Goal: Find specific page/section: Find specific page/section

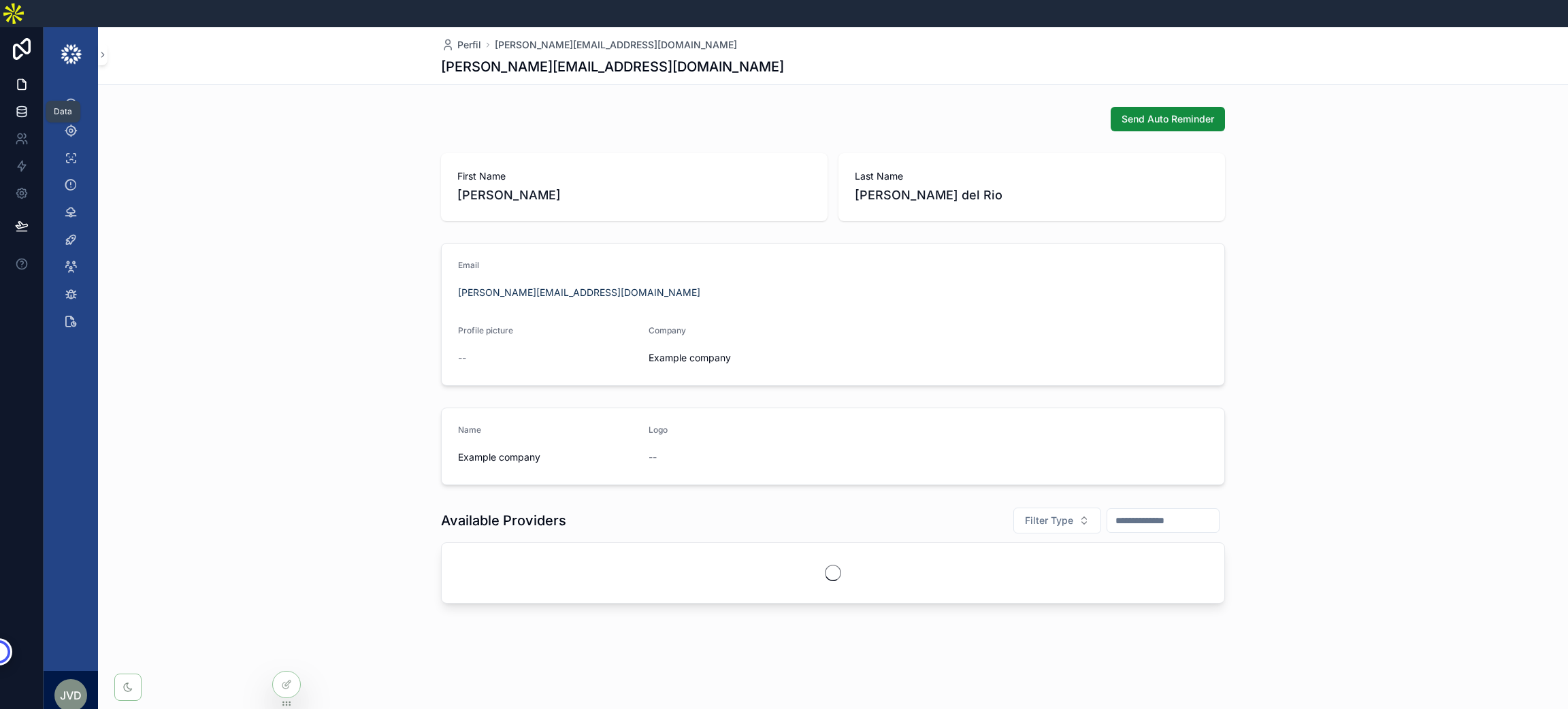
click at [19, 108] on icon at bounding box center [22, 111] width 9 height 6
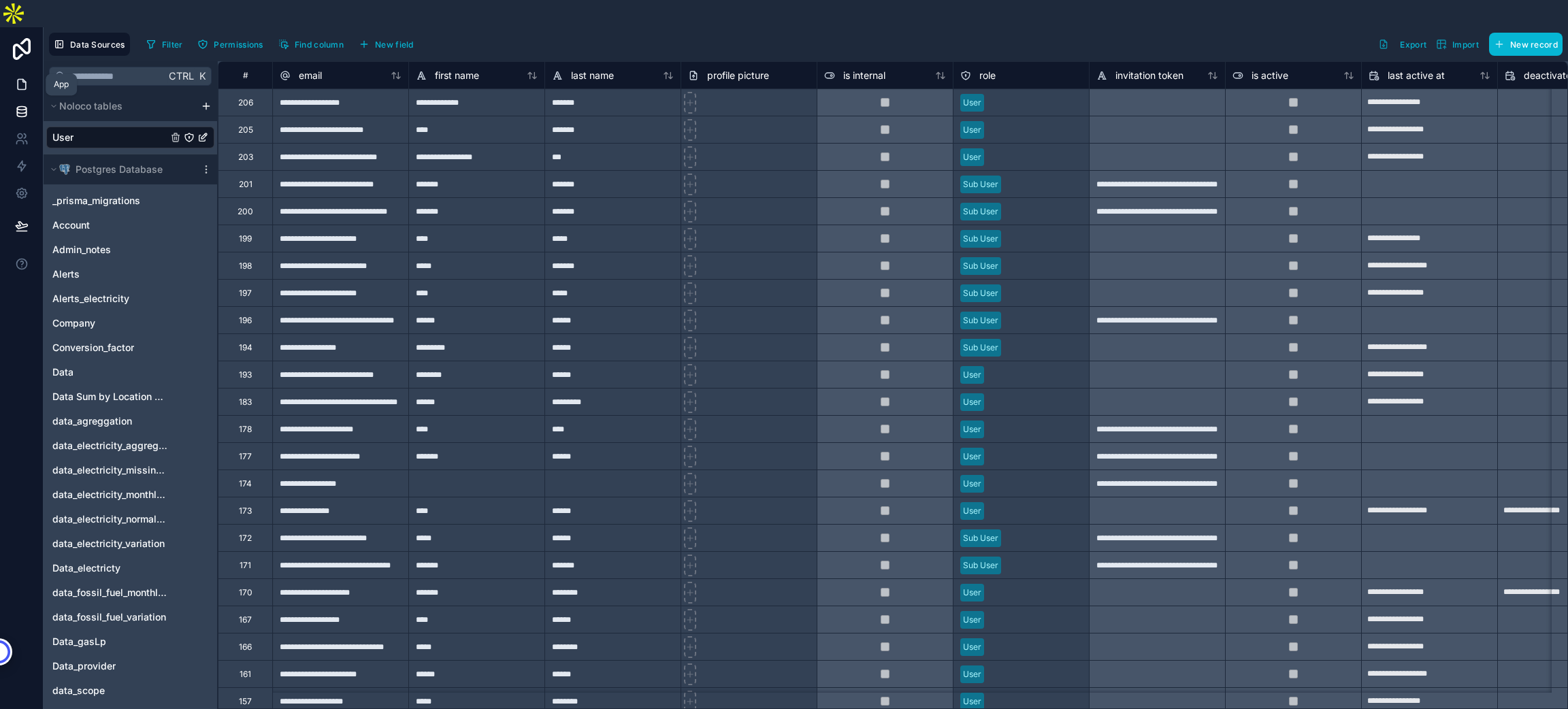
click at [27, 70] on link at bounding box center [22, 84] width 43 height 27
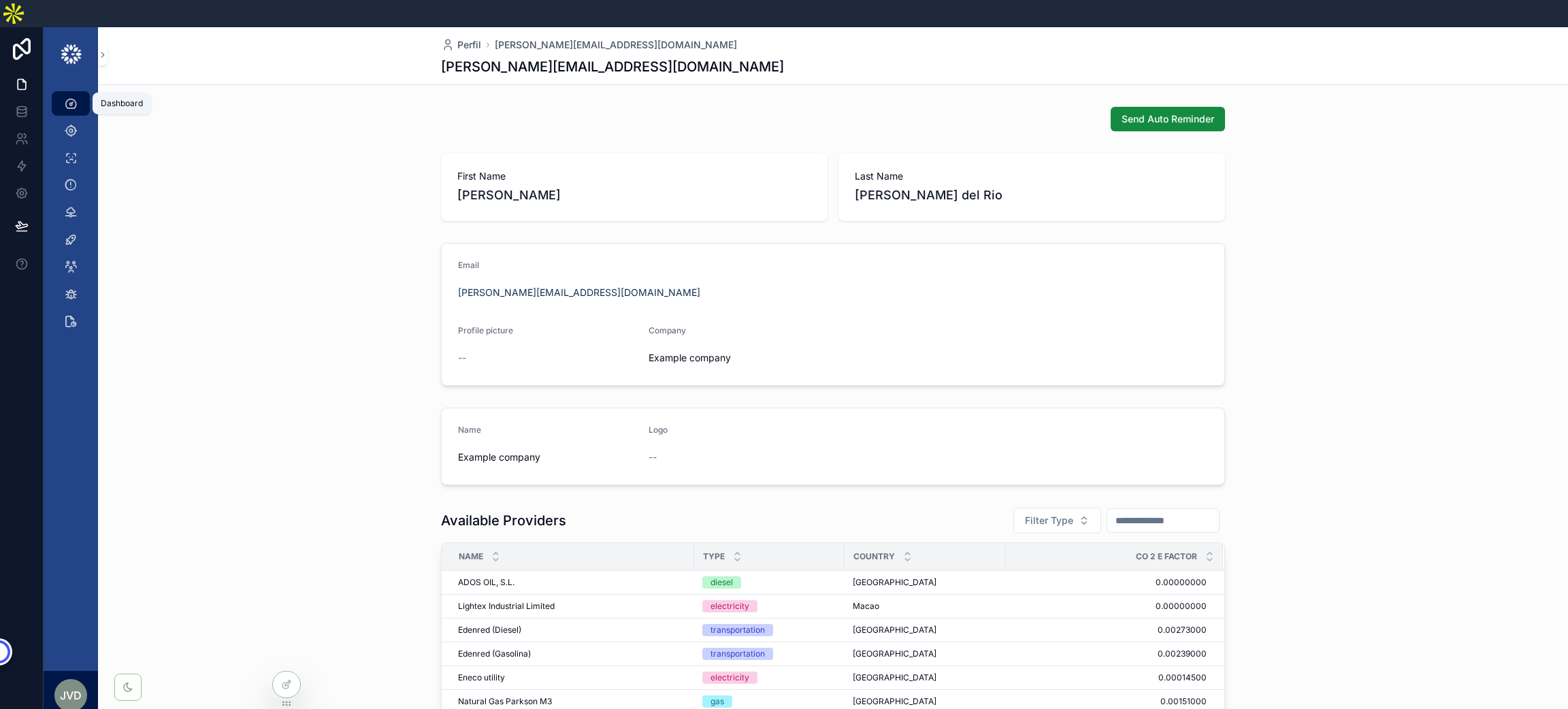
click at [79, 93] on div "Dashboard" at bounding box center [70, 103] width 22 height 22
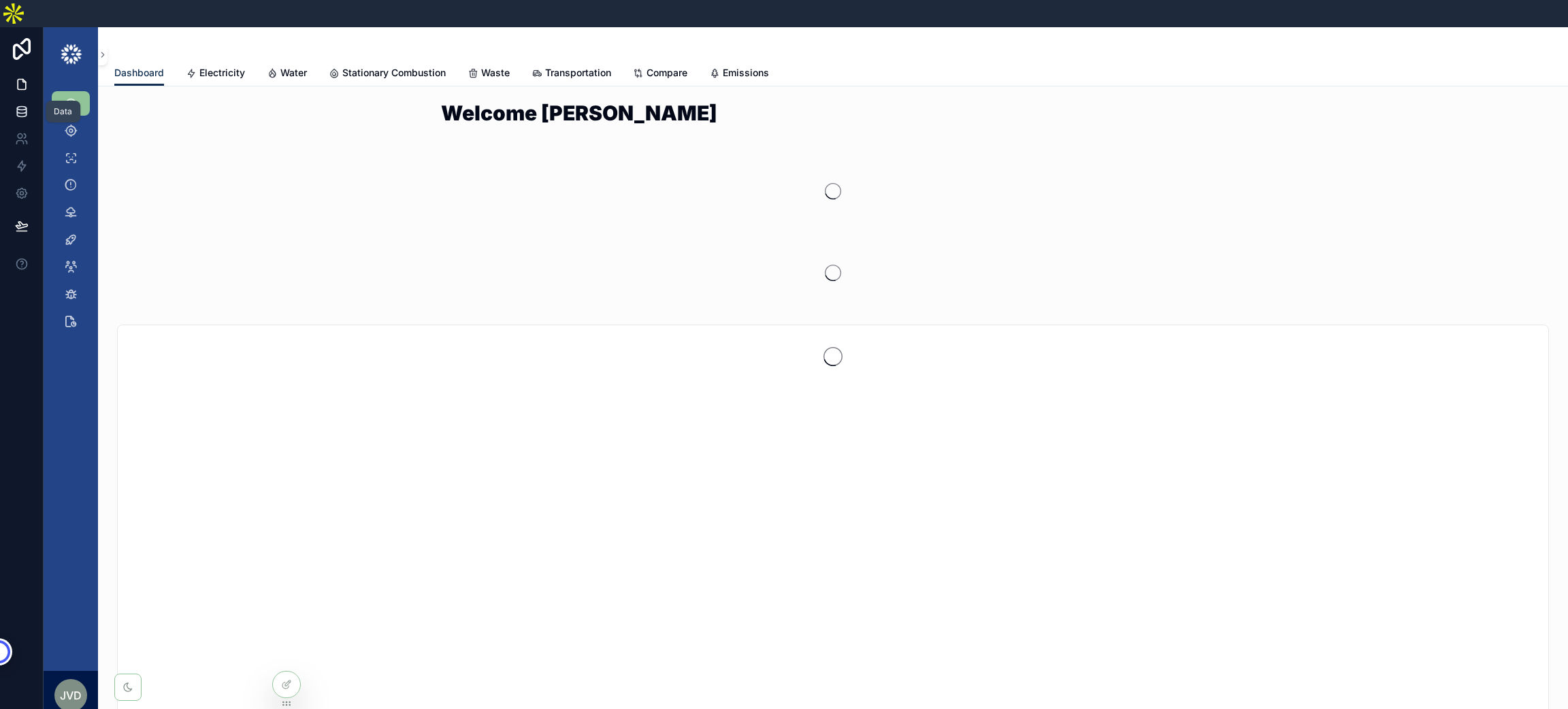
click at [36, 98] on link at bounding box center [22, 111] width 43 height 27
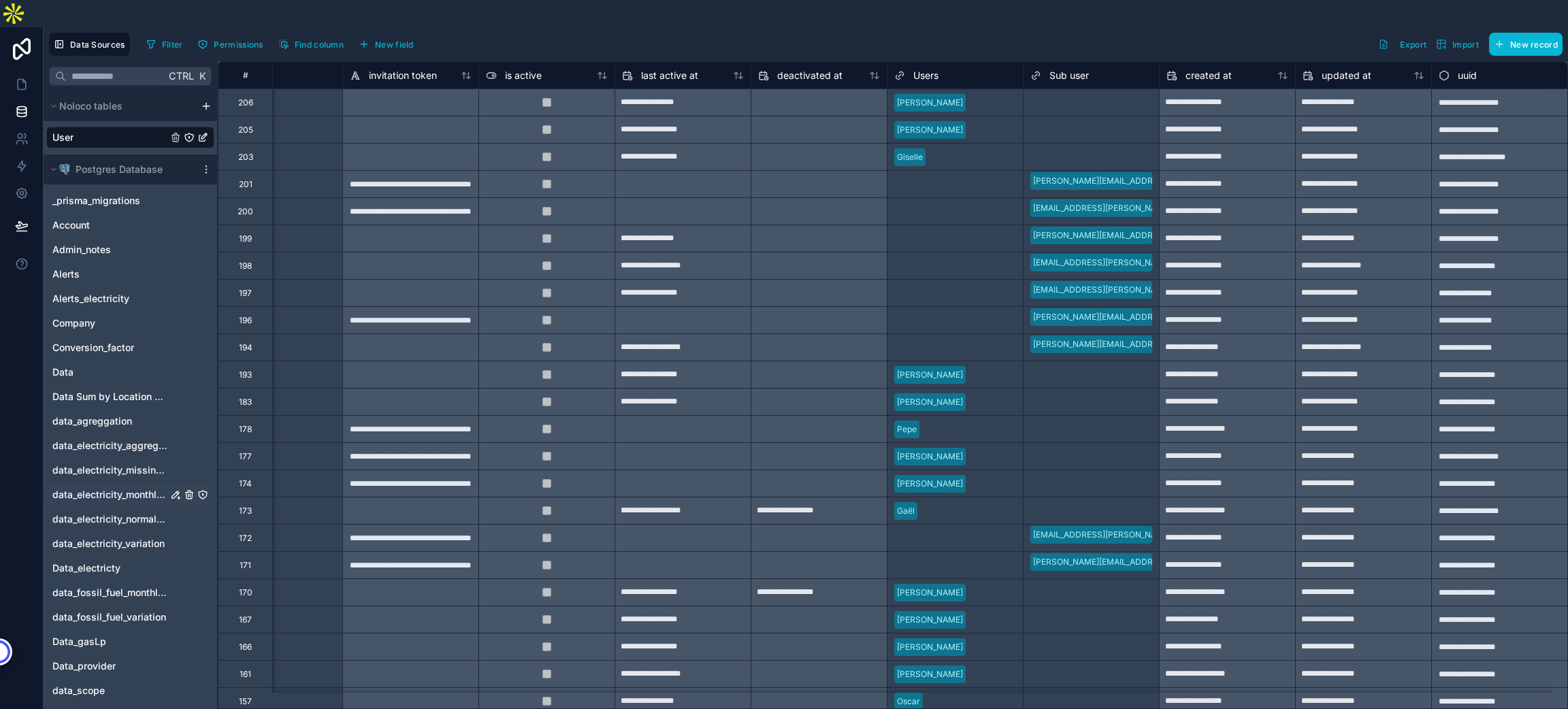
scroll to position [0, 762]
click at [15, 78] on icon at bounding box center [22, 84] width 14 height 14
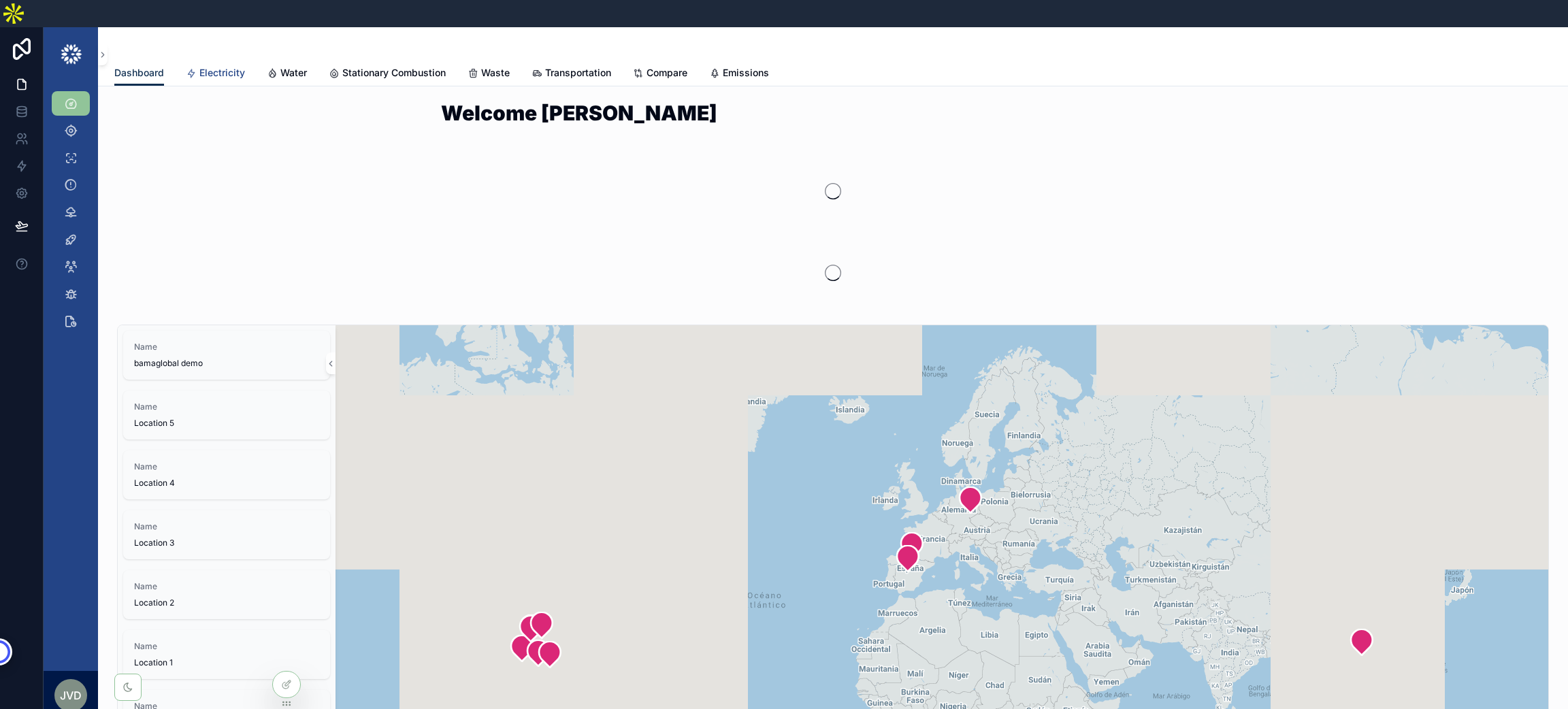
click at [215, 66] on span "Electricity" at bounding box center [221, 73] width 45 height 14
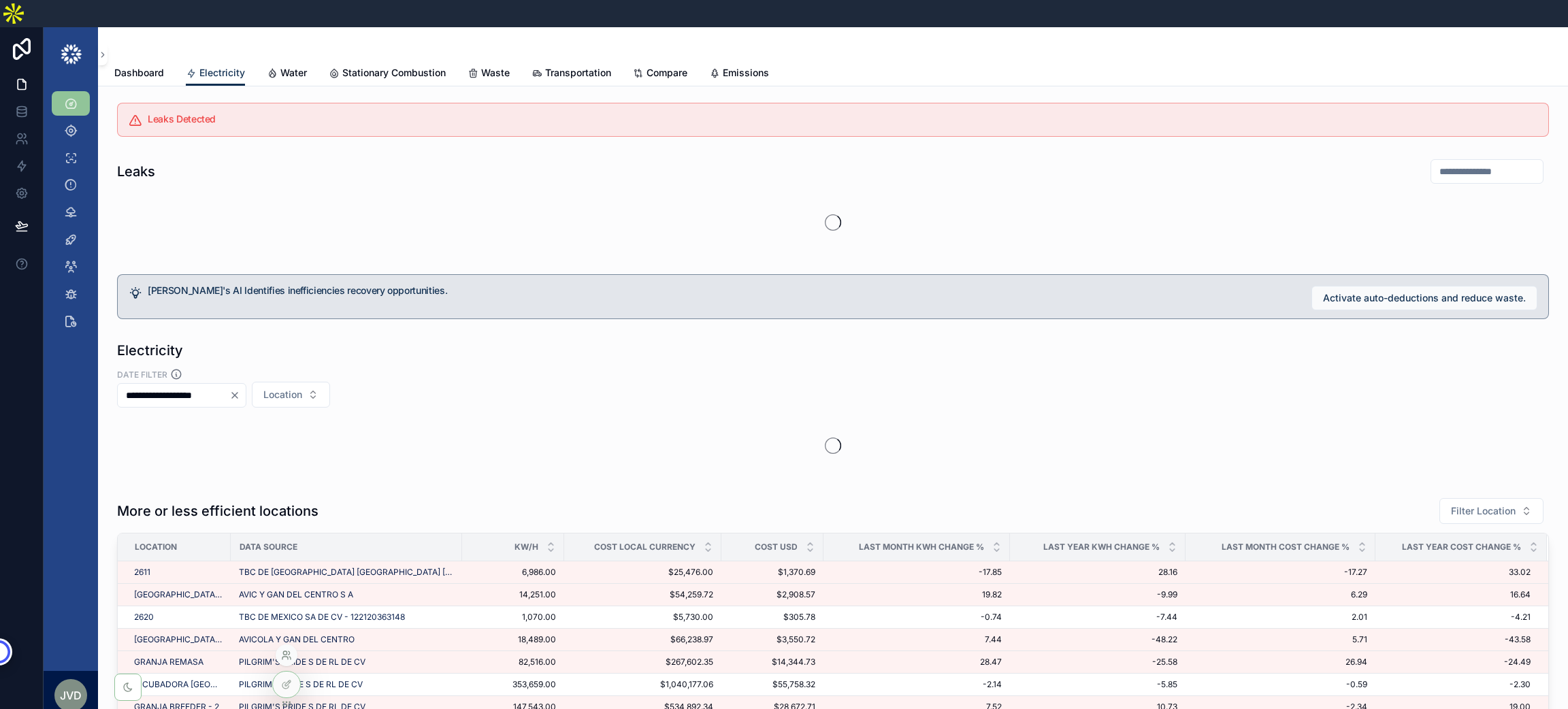
click at [288, 657] on icon at bounding box center [286, 654] width 11 height 11
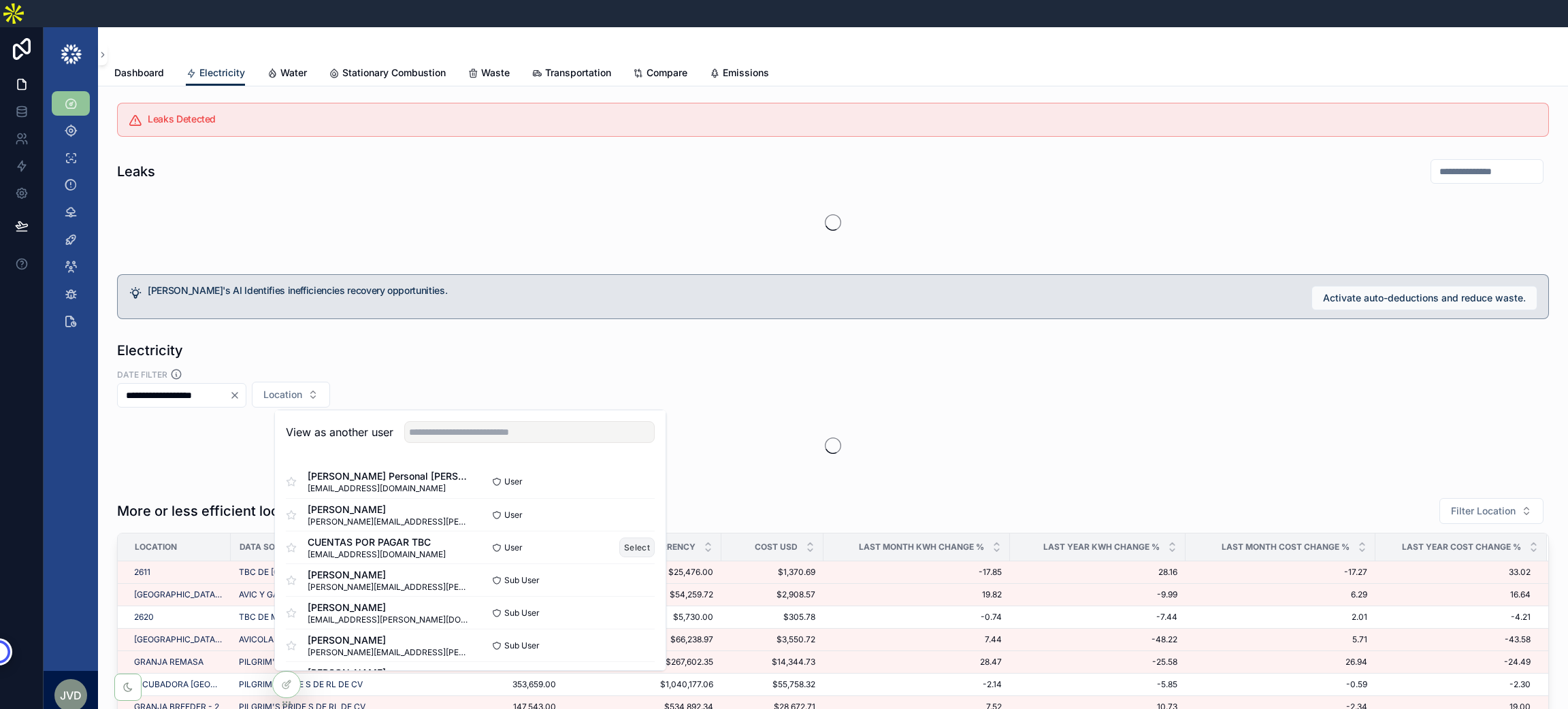
click at [634, 537] on button "Select" at bounding box center [637, 547] width 35 height 19
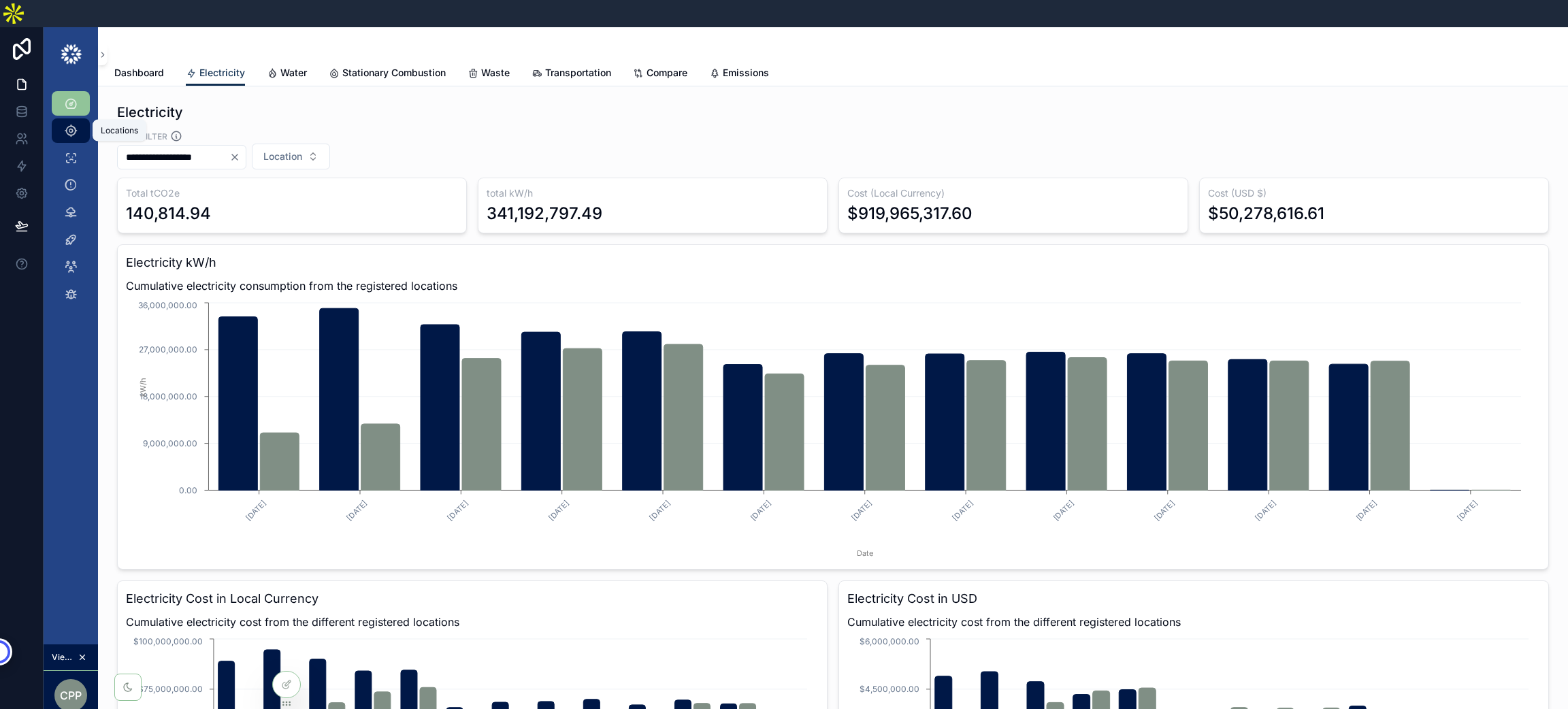
click at [66, 124] on icon "scrollable content" at bounding box center [70, 130] width 14 height 14
